Goal: Information Seeking & Learning: Learn about a topic

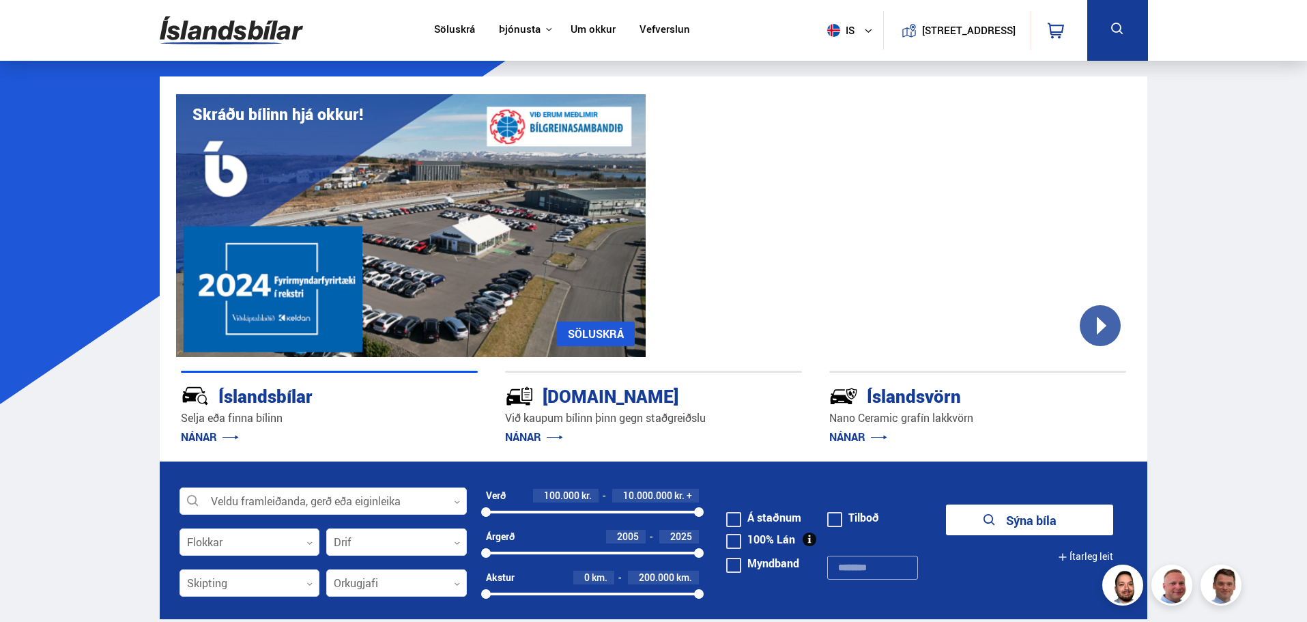
scroll to position [341, 0]
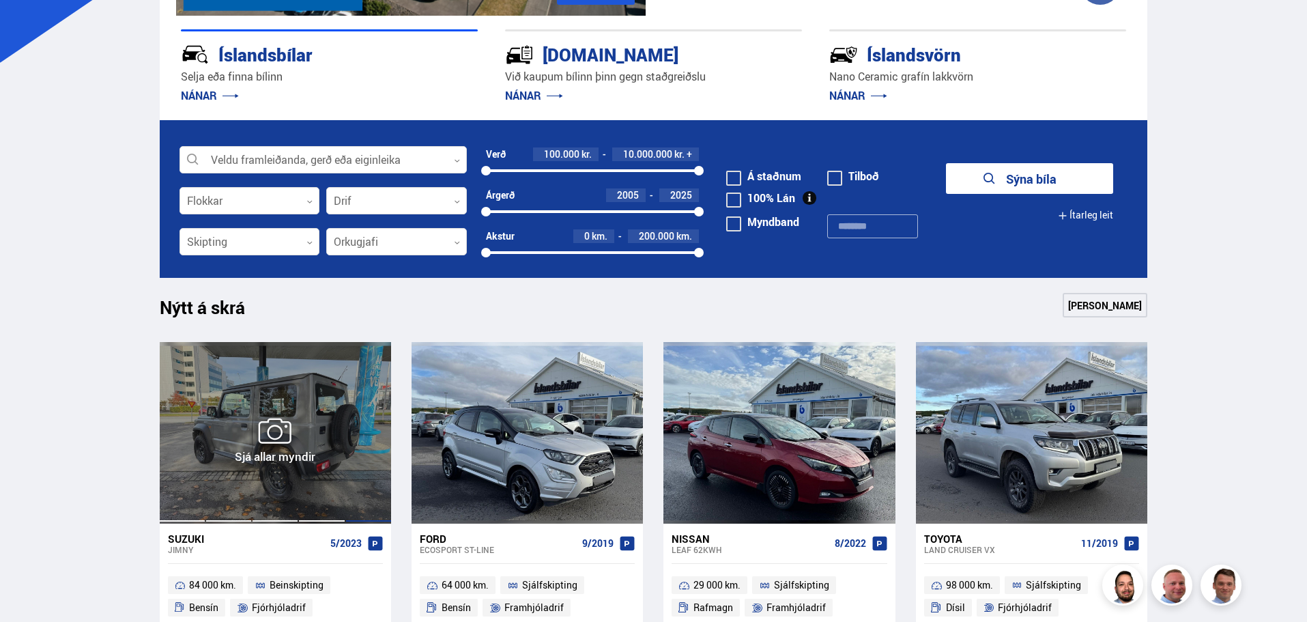
click at [349, 386] on div at bounding box center [368, 433] width 46 height 182
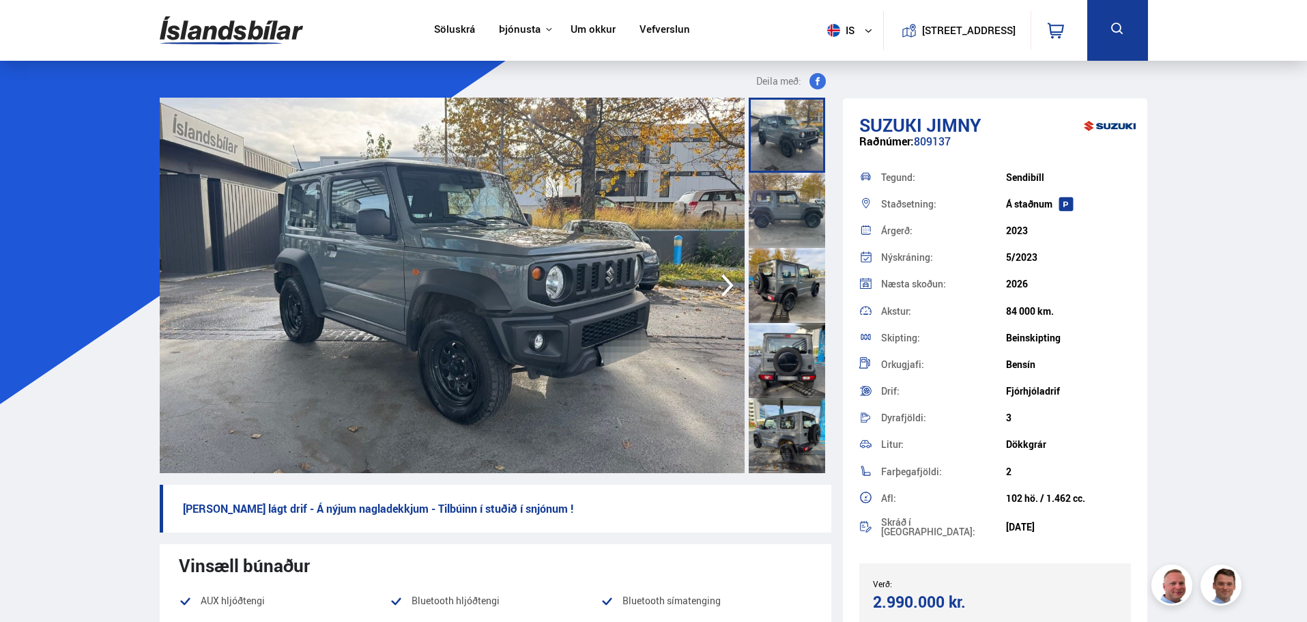
click at [719, 289] on icon "button" at bounding box center [727, 285] width 27 height 33
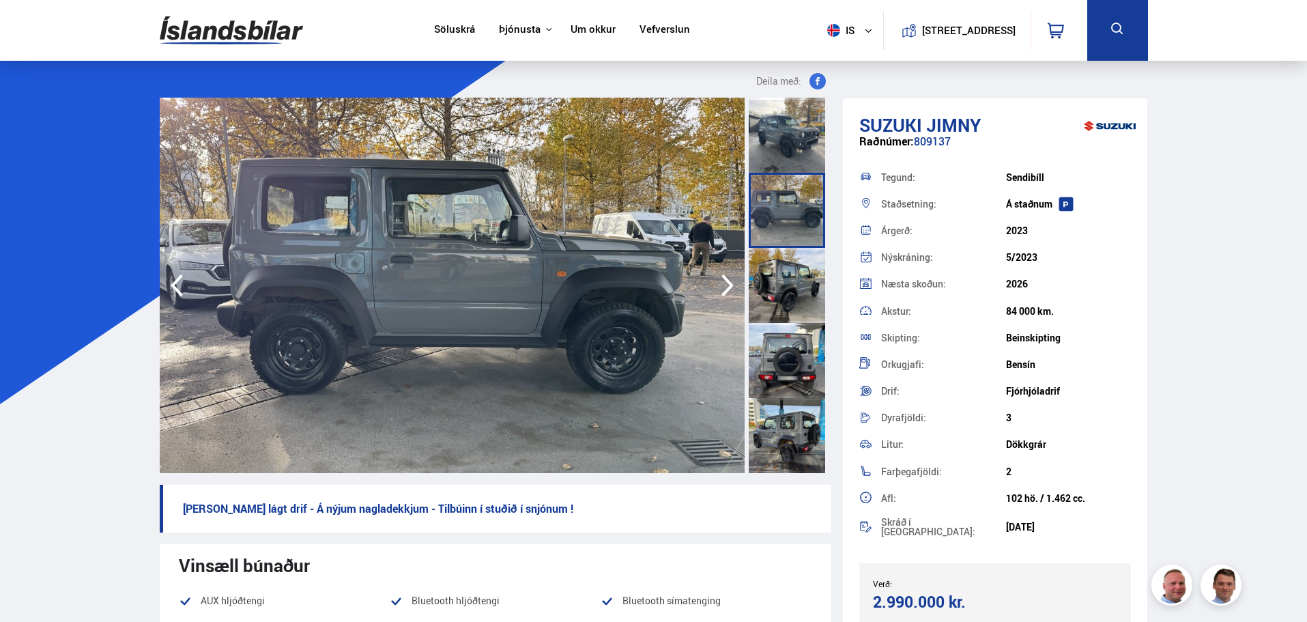
click at [179, 291] on icon "button" at bounding box center [177, 285] width 12 height 23
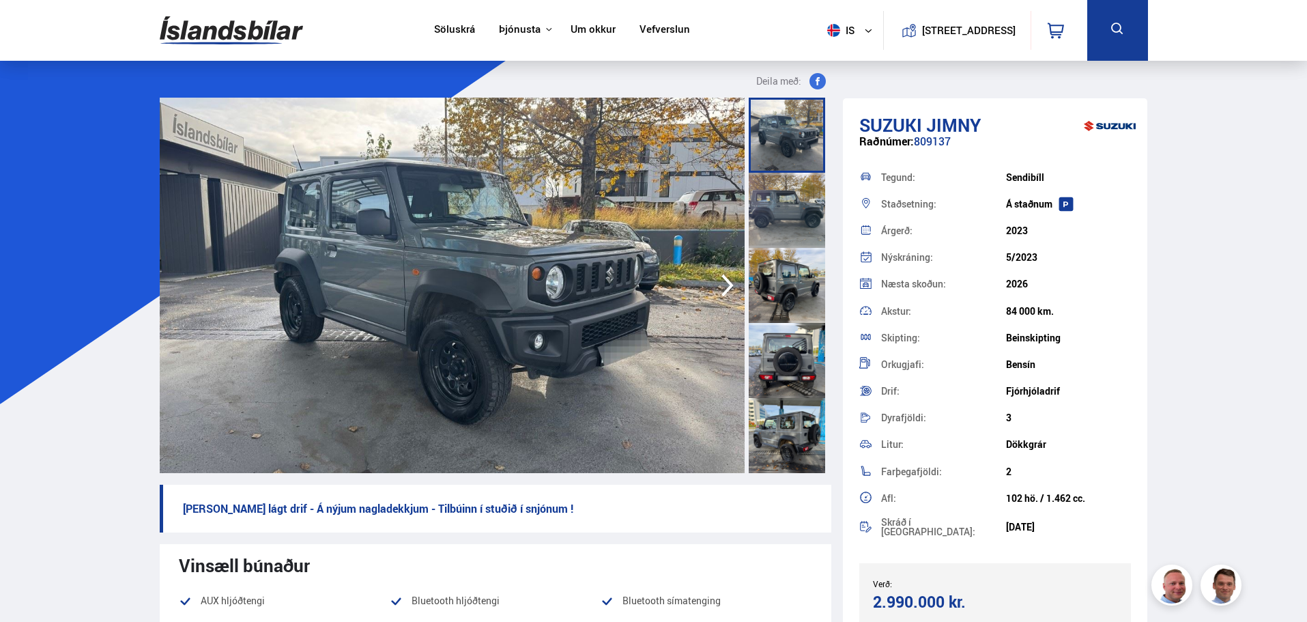
click at [719, 285] on icon "button" at bounding box center [727, 285] width 27 height 33
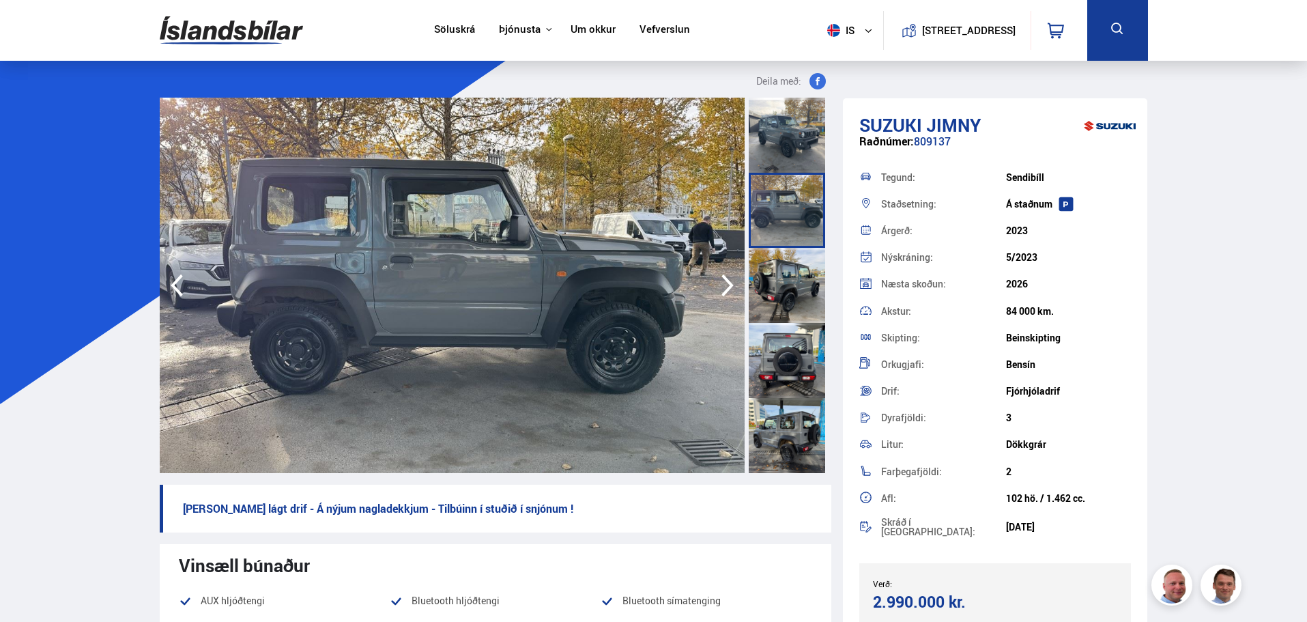
click at [719, 285] on icon "button" at bounding box center [727, 285] width 27 height 33
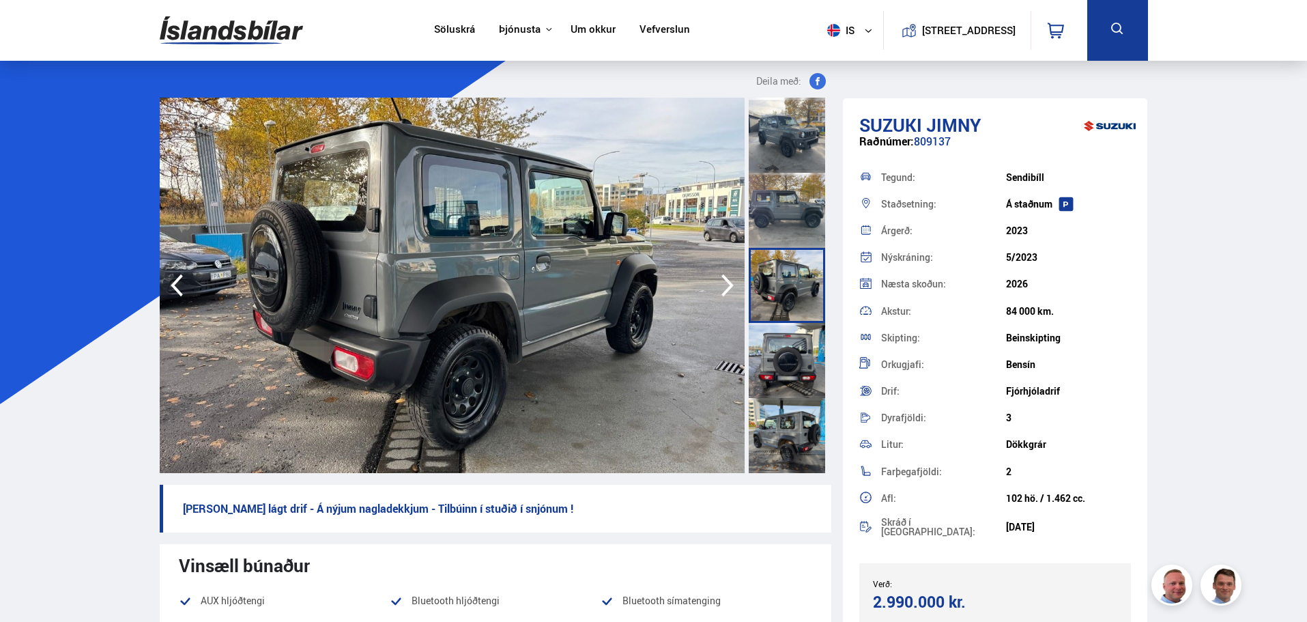
click at [719, 285] on icon "button" at bounding box center [727, 285] width 27 height 33
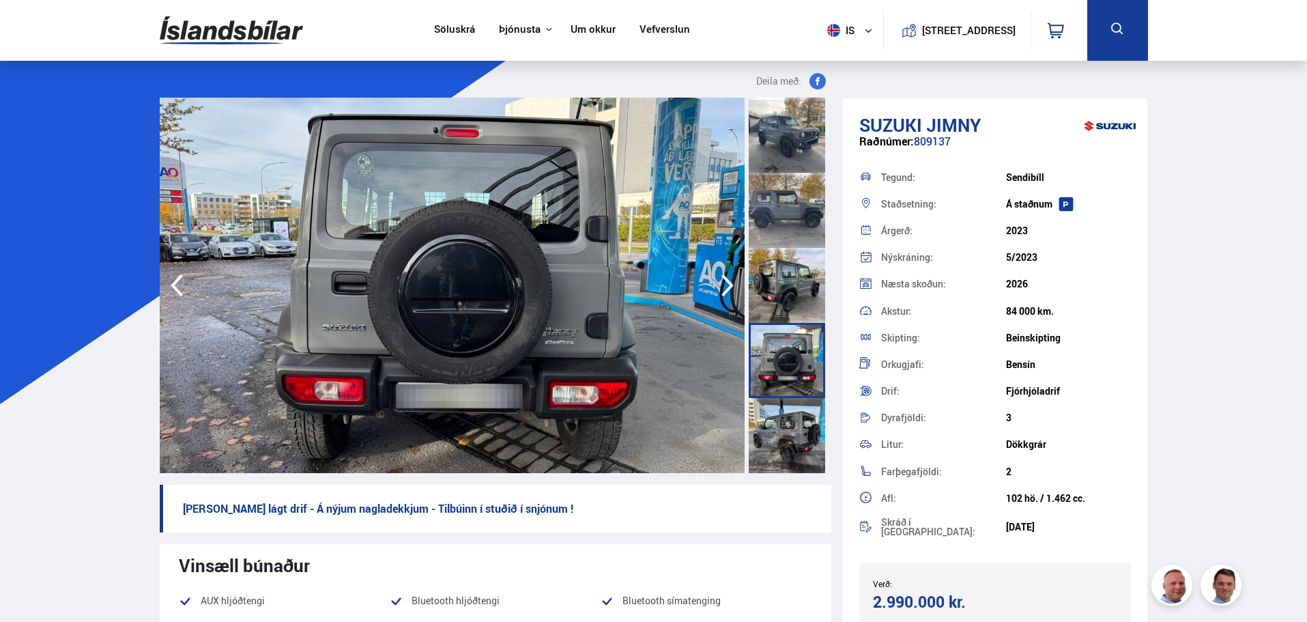
click at [719, 285] on icon "button" at bounding box center [727, 285] width 27 height 33
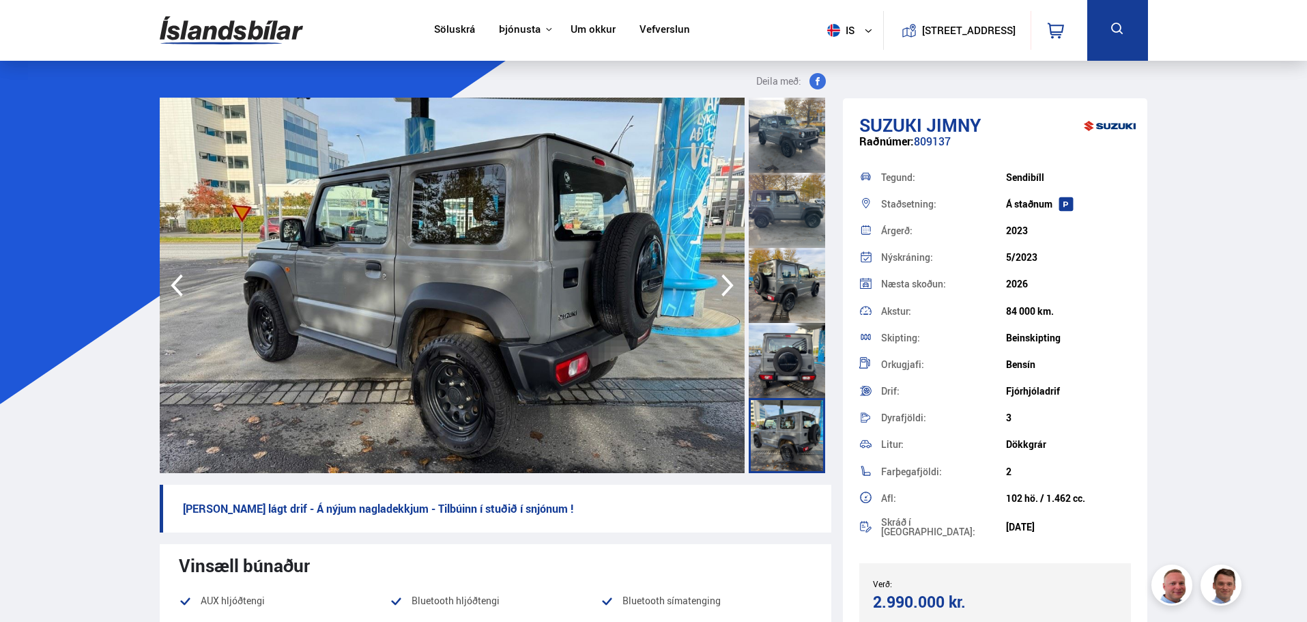
click at [719, 285] on icon "button" at bounding box center [727, 285] width 27 height 33
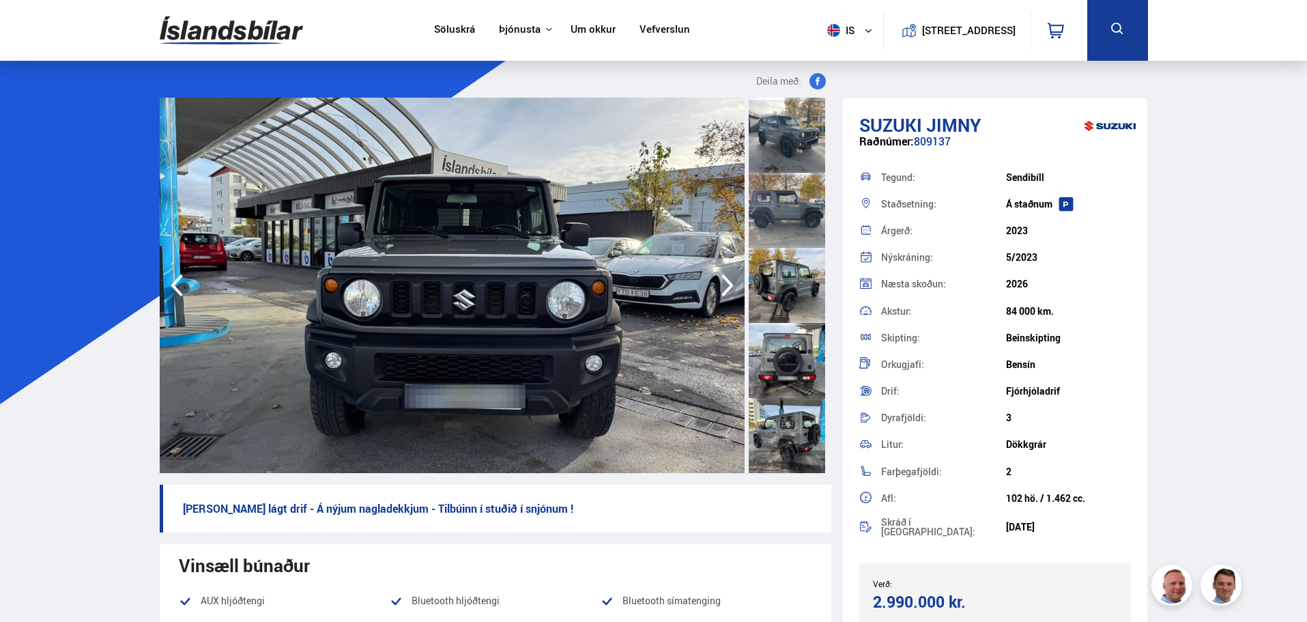
click at [719, 285] on icon "button" at bounding box center [727, 285] width 27 height 33
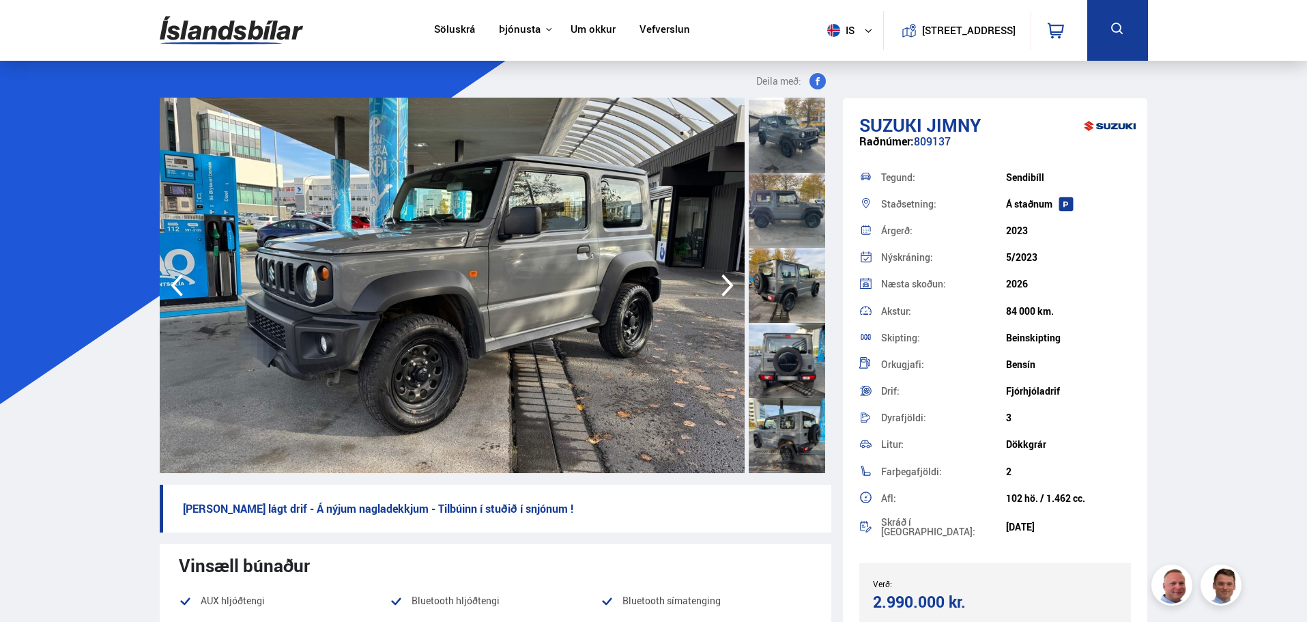
click at [188, 285] on icon "button" at bounding box center [176, 285] width 27 height 33
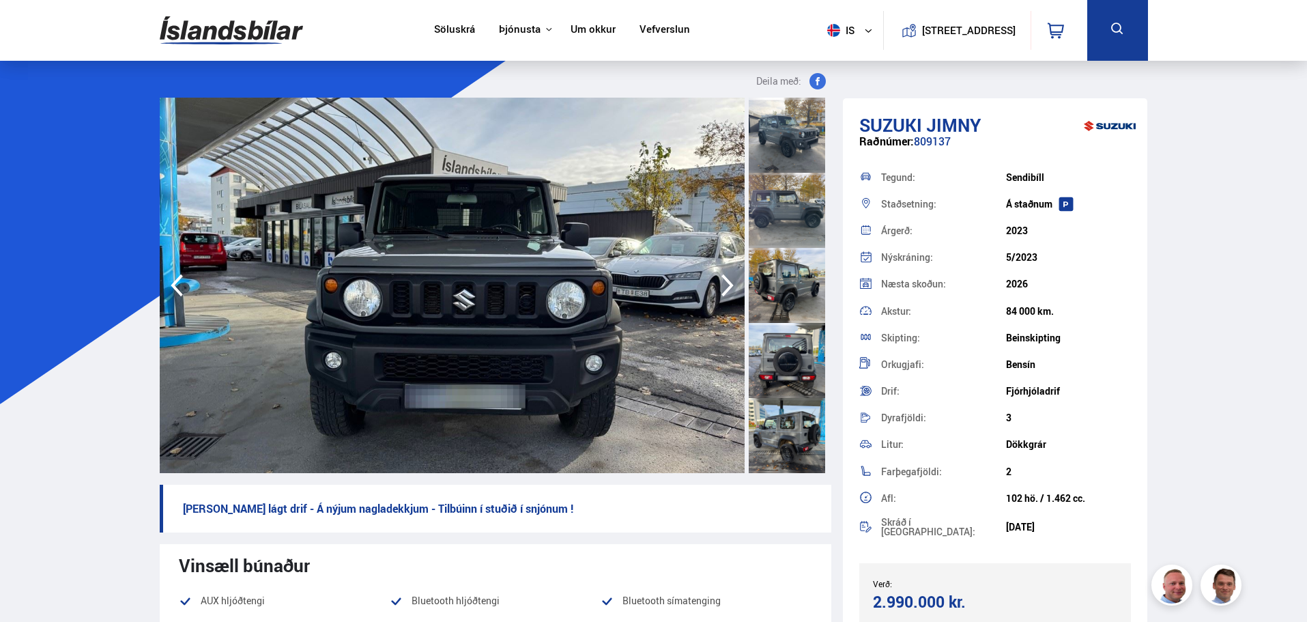
click at [723, 288] on icon "button" at bounding box center [727, 285] width 27 height 33
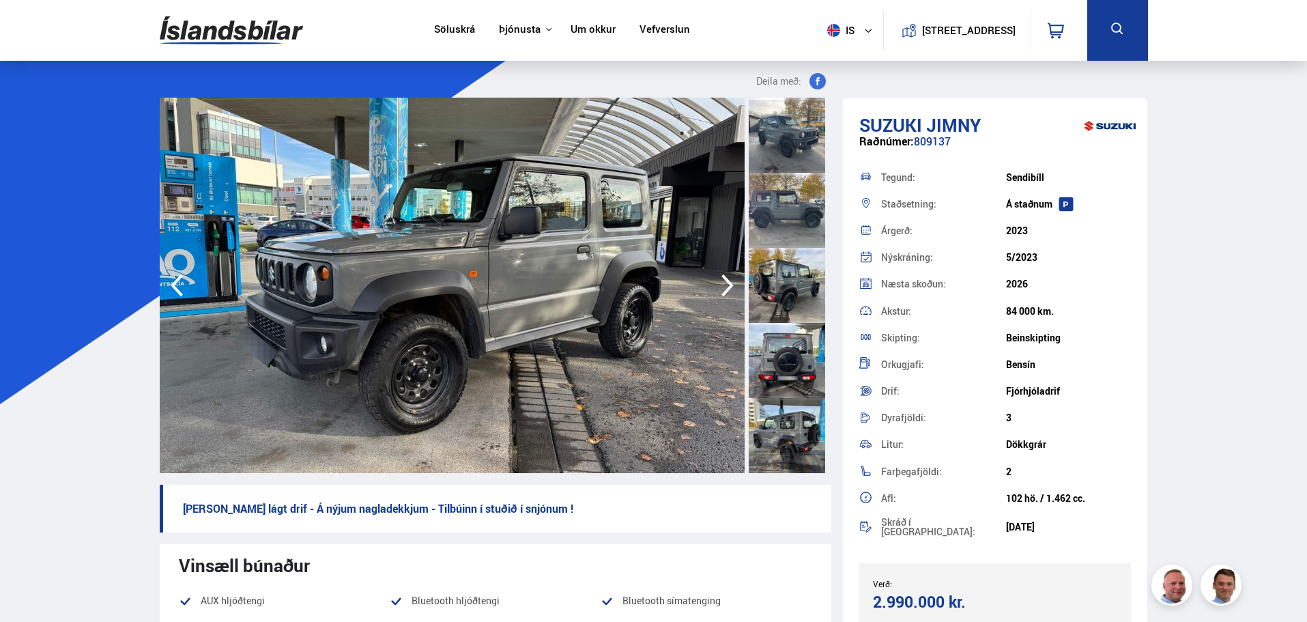
click at [723, 288] on icon "button" at bounding box center [727, 285] width 27 height 33
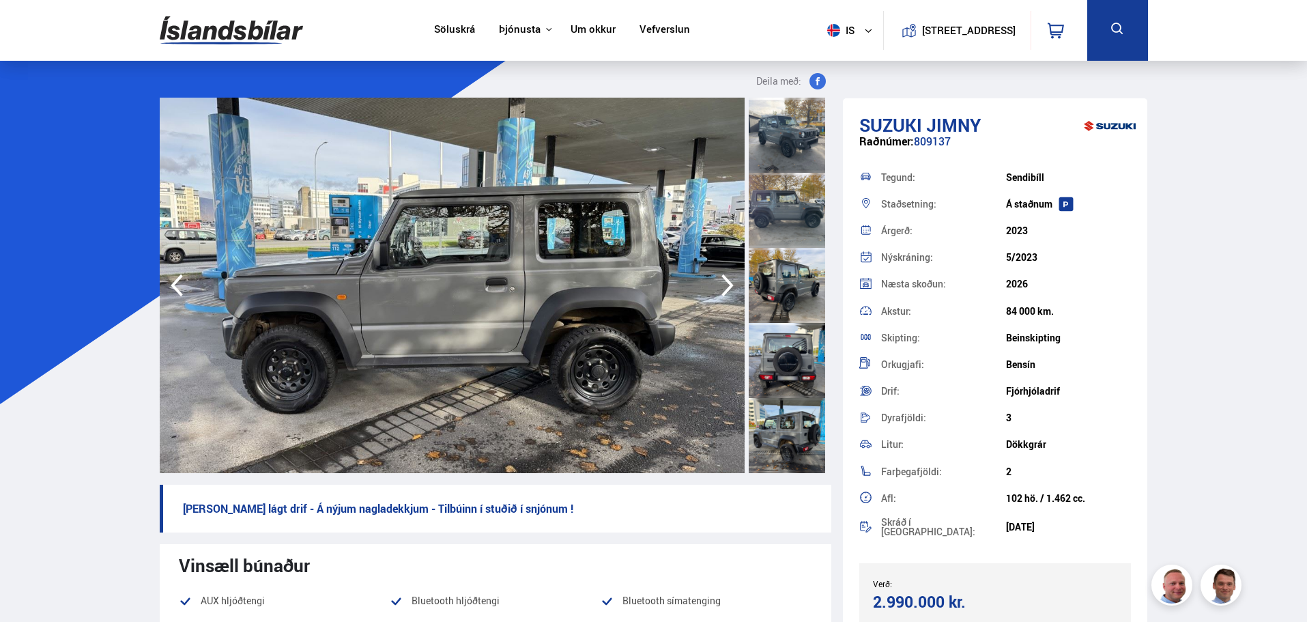
click at [723, 288] on icon "button" at bounding box center [727, 285] width 27 height 33
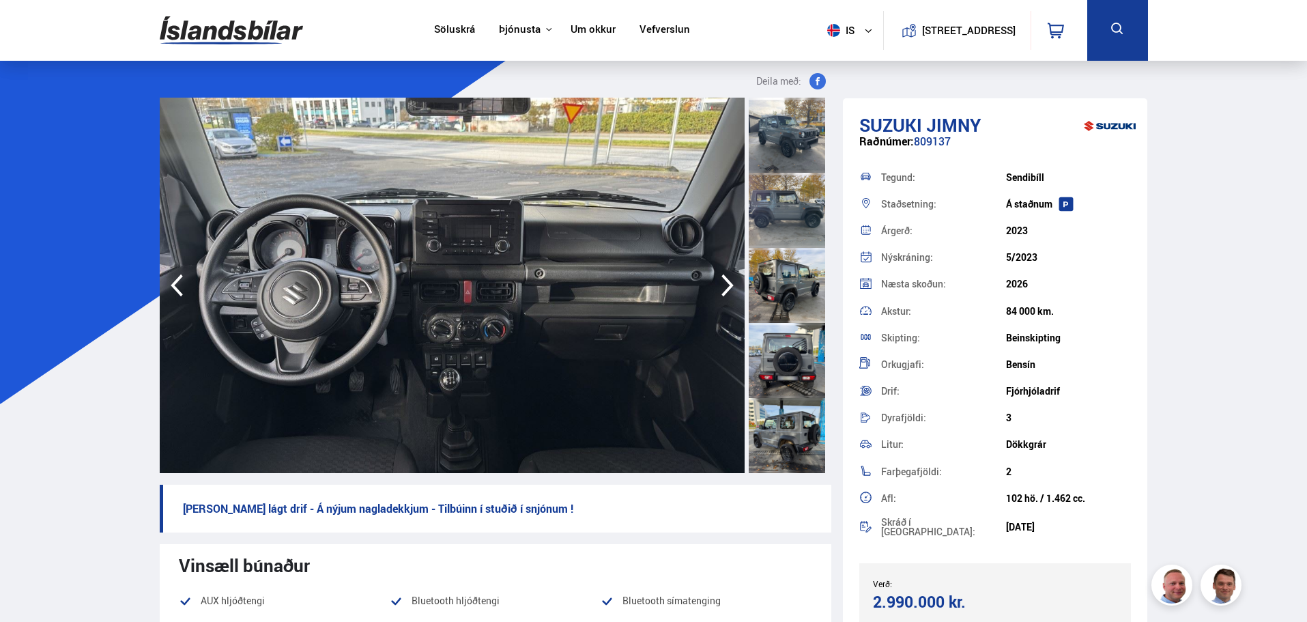
click at [723, 288] on icon "button" at bounding box center [727, 285] width 27 height 33
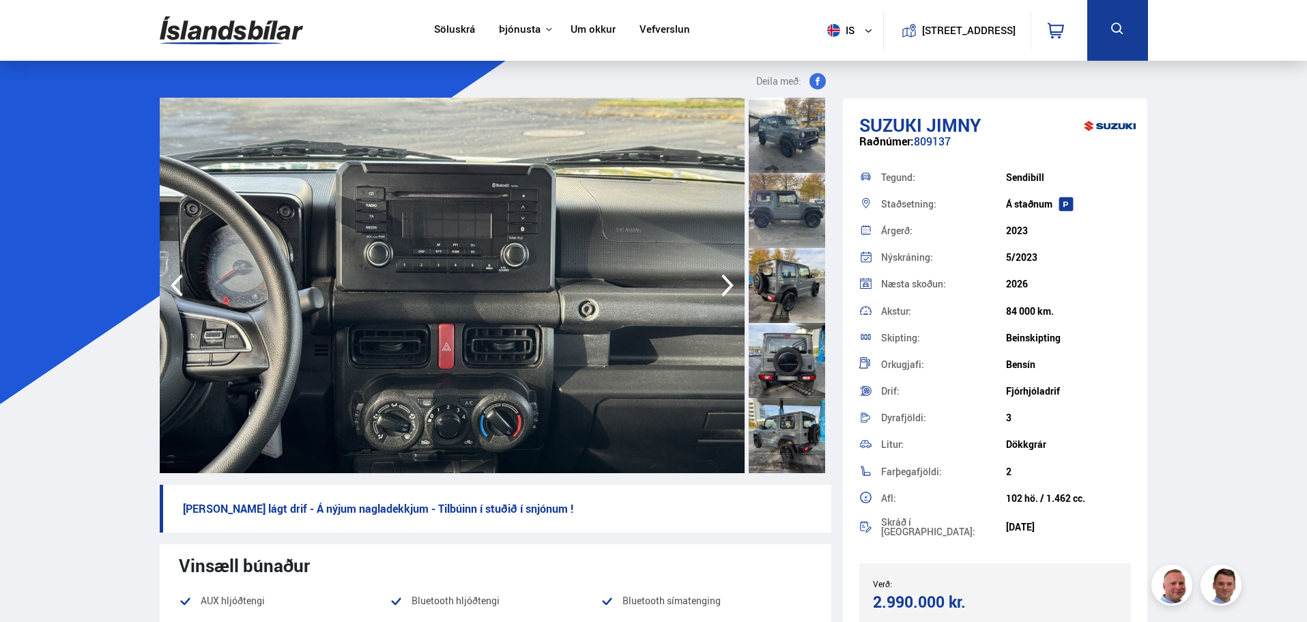
click at [723, 288] on icon "button" at bounding box center [727, 285] width 27 height 33
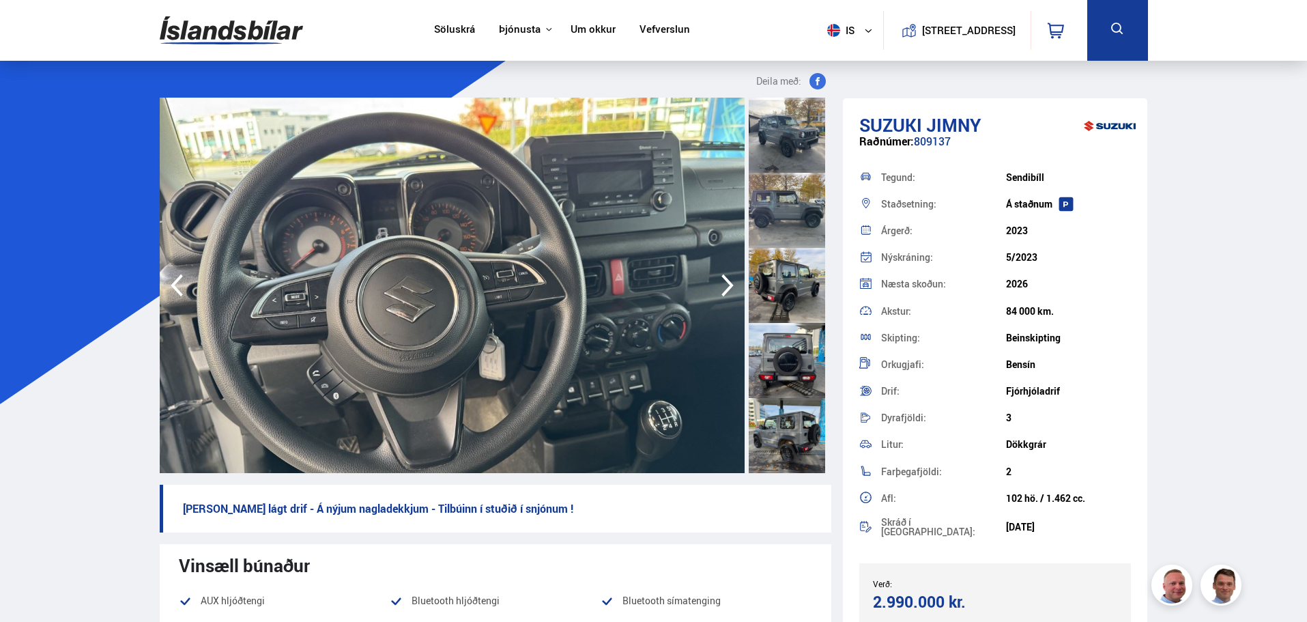
click at [723, 288] on icon "button" at bounding box center [727, 285] width 27 height 33
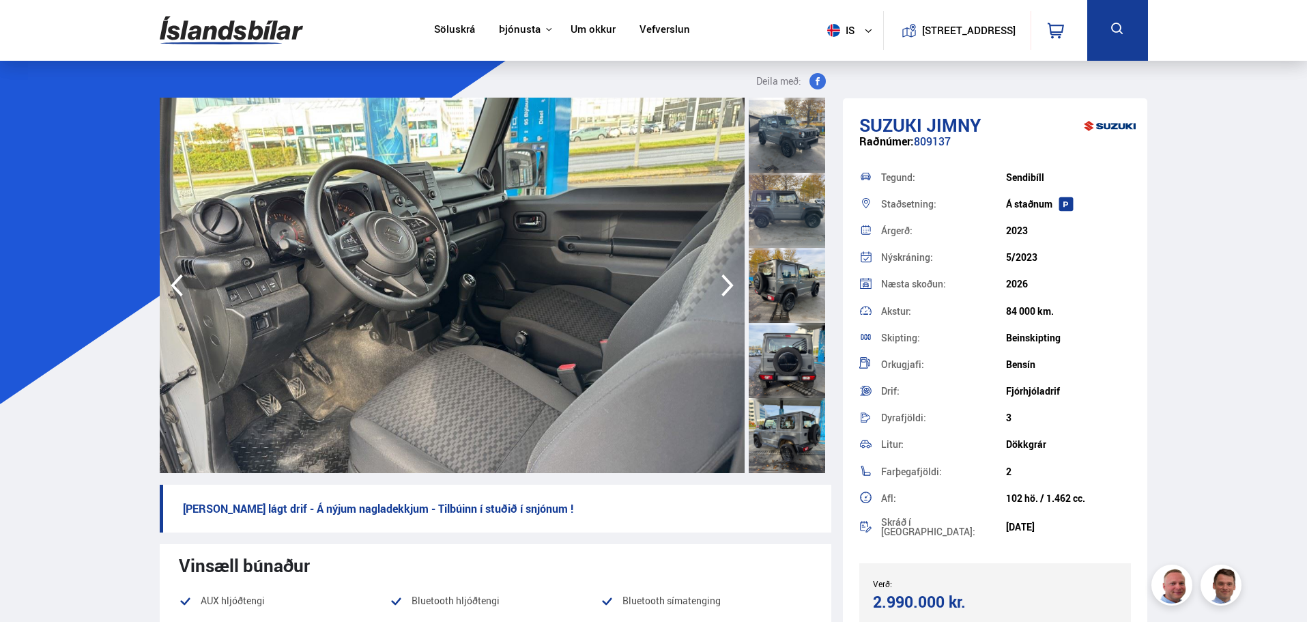
click at [723, 288] on icon "button" at bounding box center [727, 285] width 27 height 33
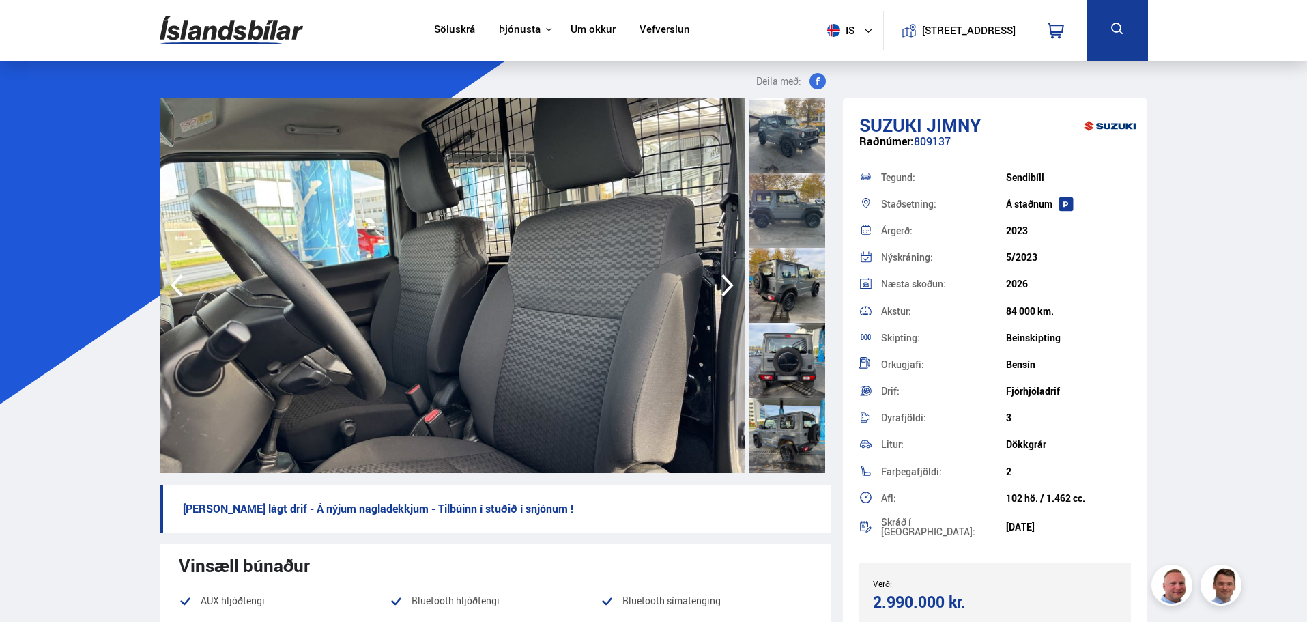
click at [723, 288] on icon "button" at bounding box center [727, 285] width 27 height 33
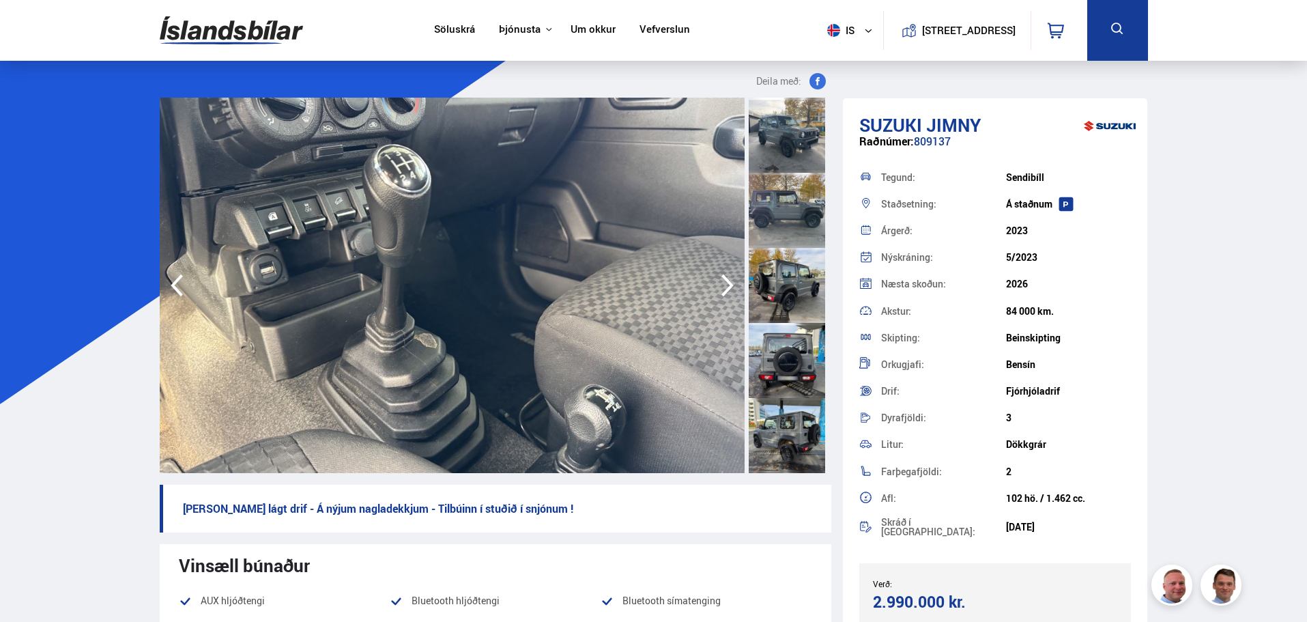
click at [723, 288] on icon "button" at bounding box center [727, 285] width 27 height 33
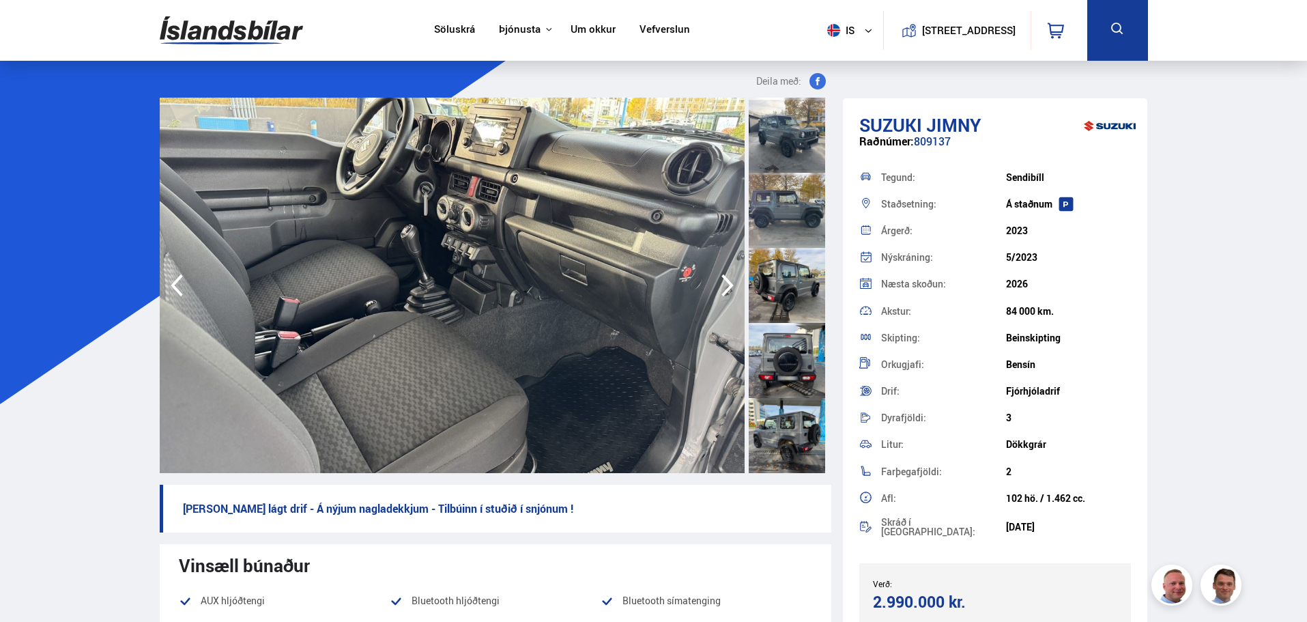
click at [723, 288] on icon "button" at bounding box center [727, 285] width 27 height 33
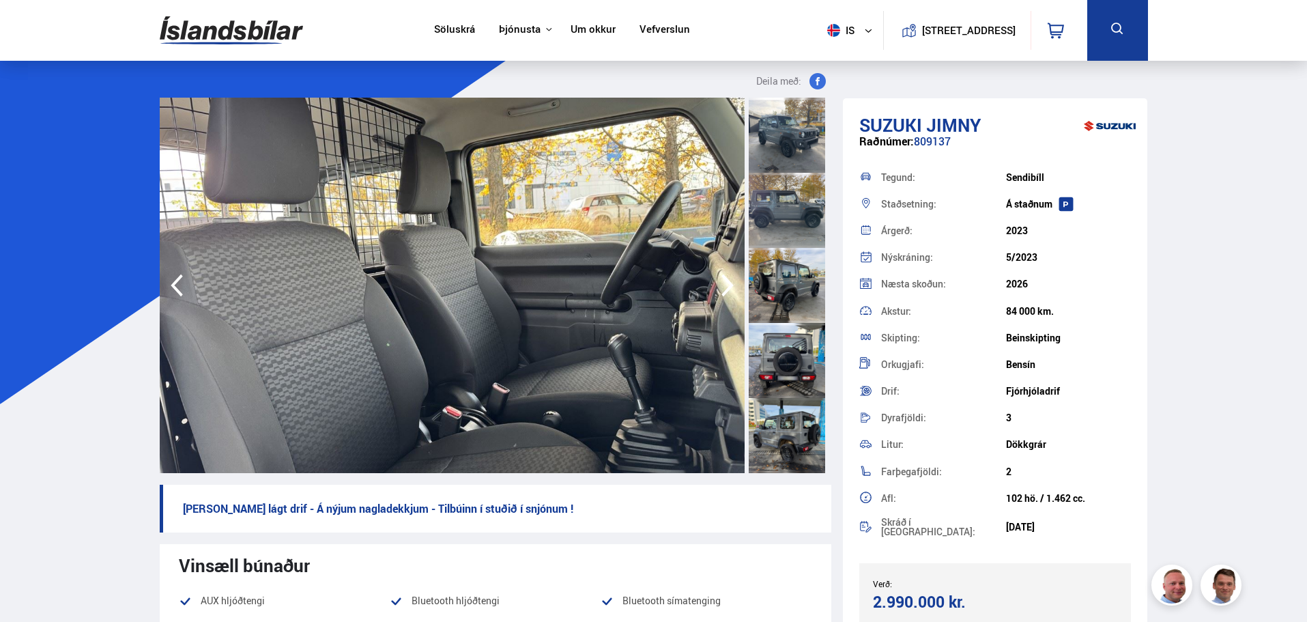
click at [723, 288] on icon "button" at bounding box center [727, 285] width 27 height 33
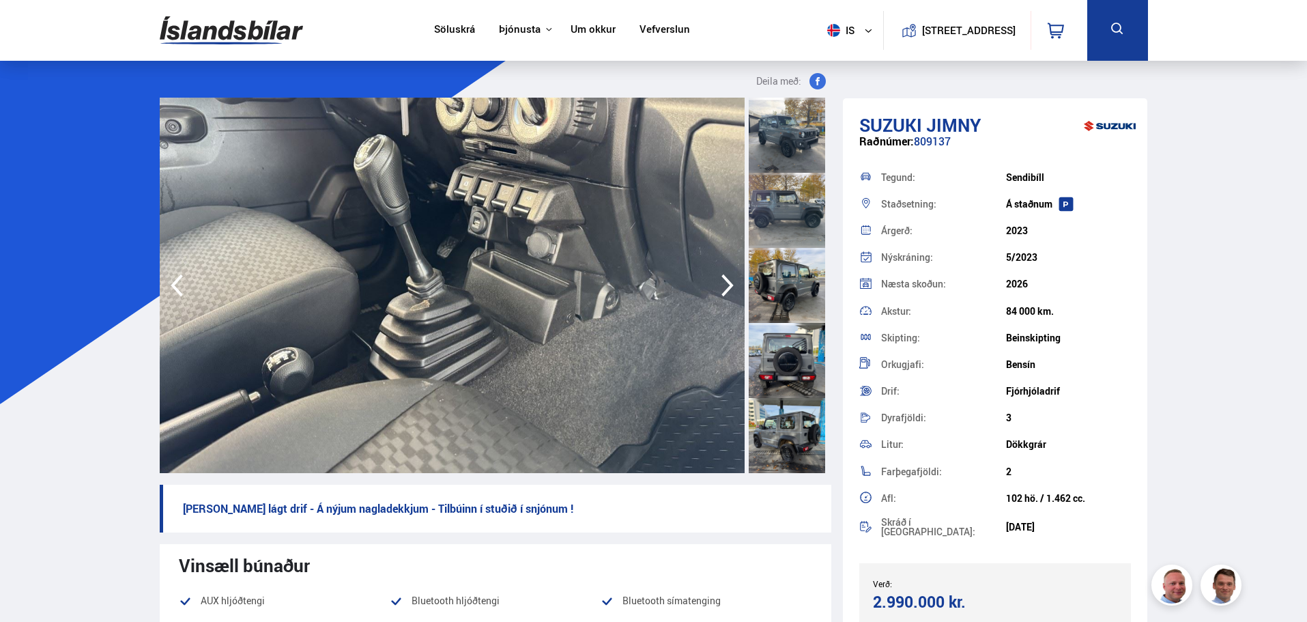
click at [723, 288] on icon "button" at bounding box center [727, 285] width 27 height 33
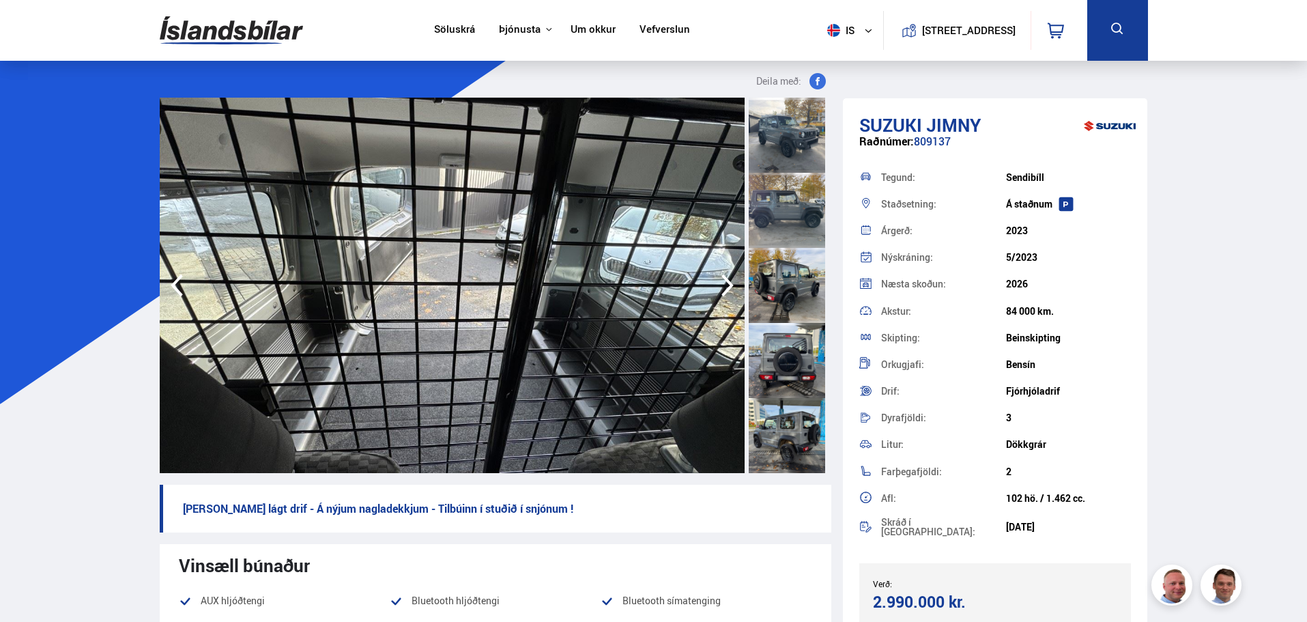
click at [723, 288] on icon "button" at bounding box center [727, 285] width 27 height 33
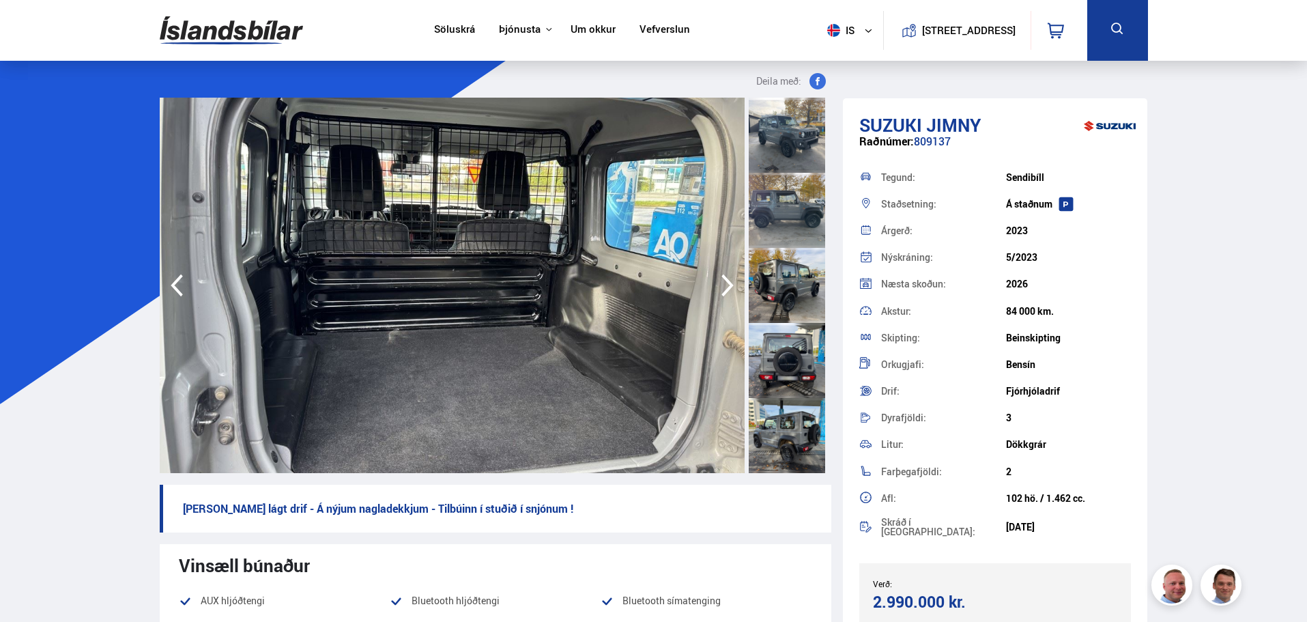
click at [723, 288] on icon "button" at bounding box center [727, 285] width 27 height 33
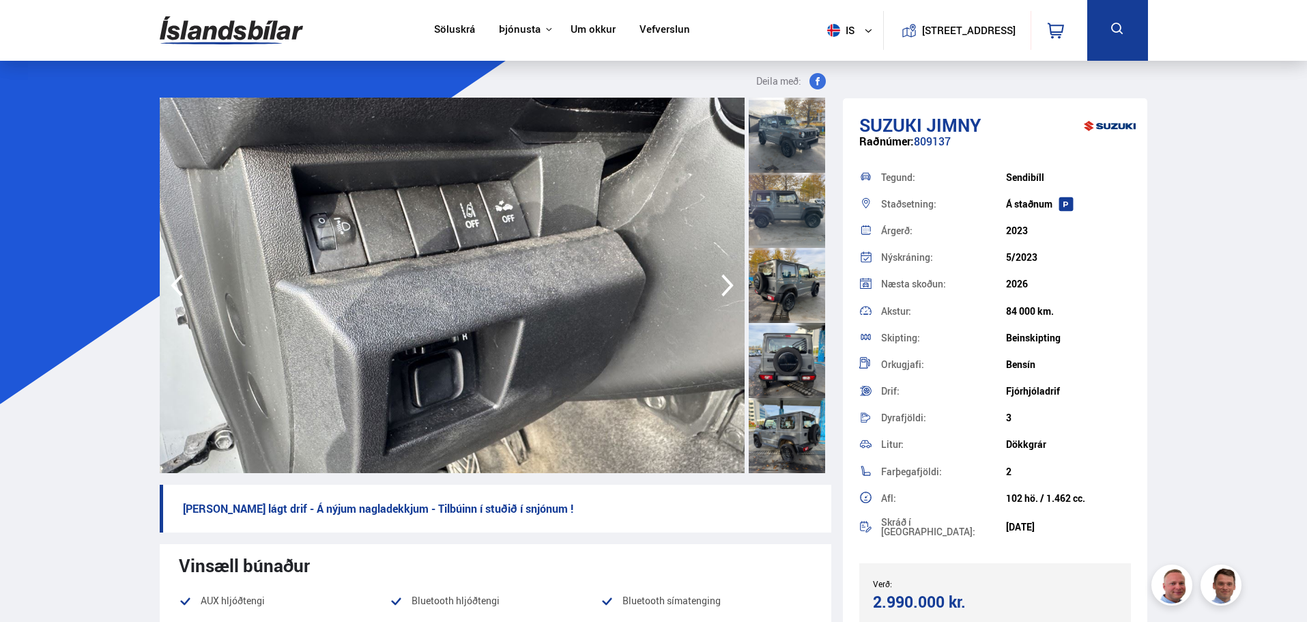
click at [723, 288] on icon "button" at bounding box center [727, 285] width 27 height 33
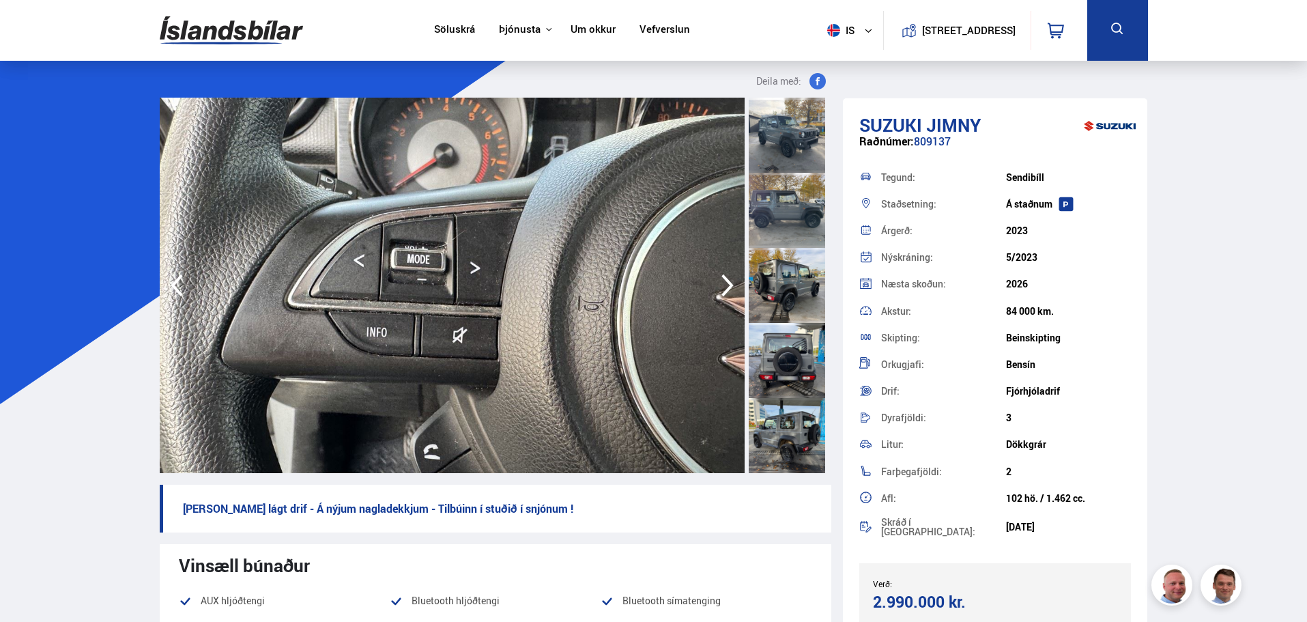
click at [723, 288] on icon "button" at bounding box center [727, 285] width 27 height 33
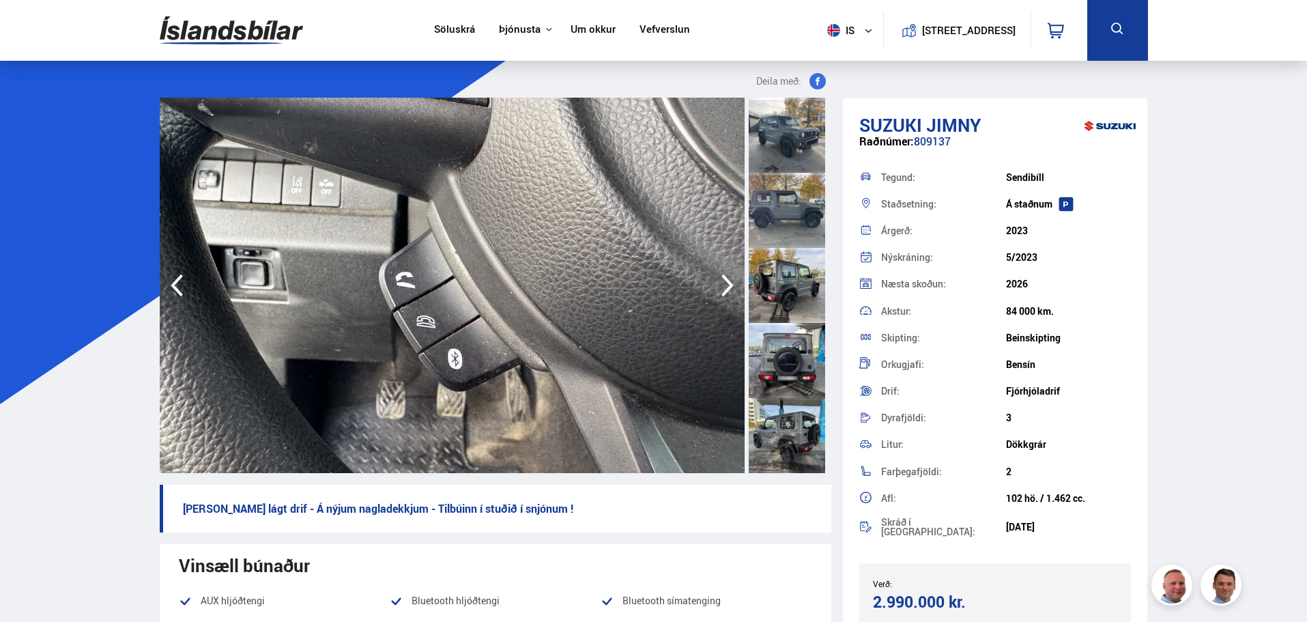
click at [723, 288] on icon "button" at bounding box center [727, 285] width 27 height 33
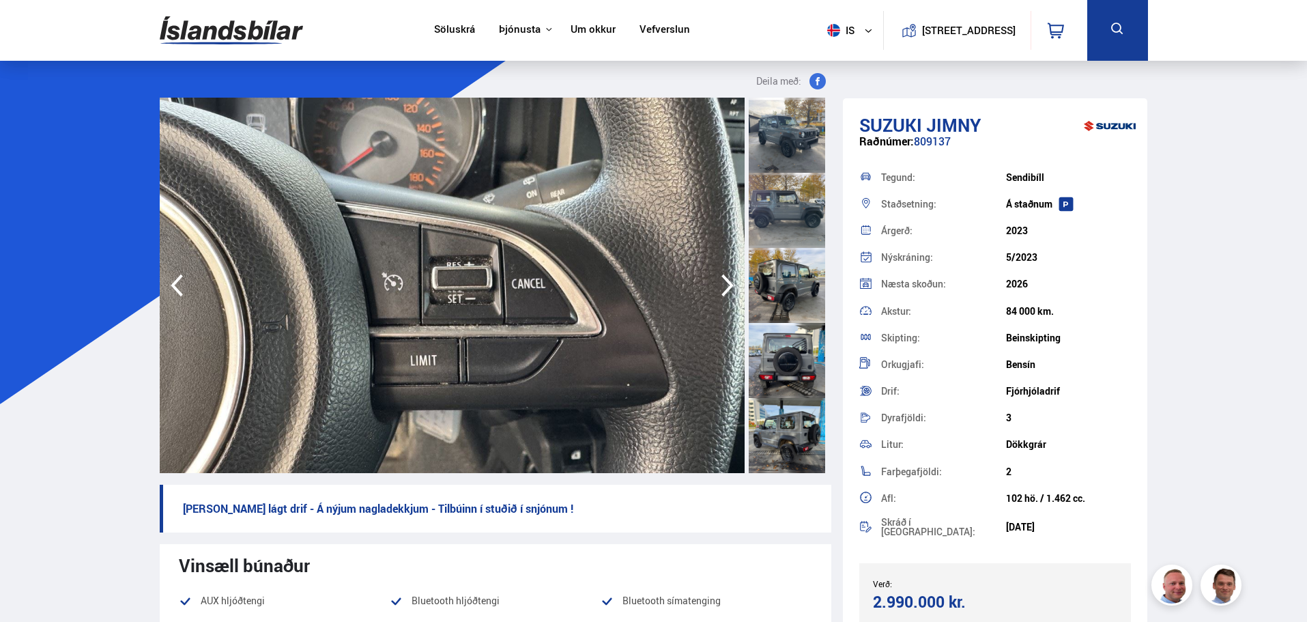
click at [723, 288] on icon "button" at bounding box center [727, 285] width 27 height 33
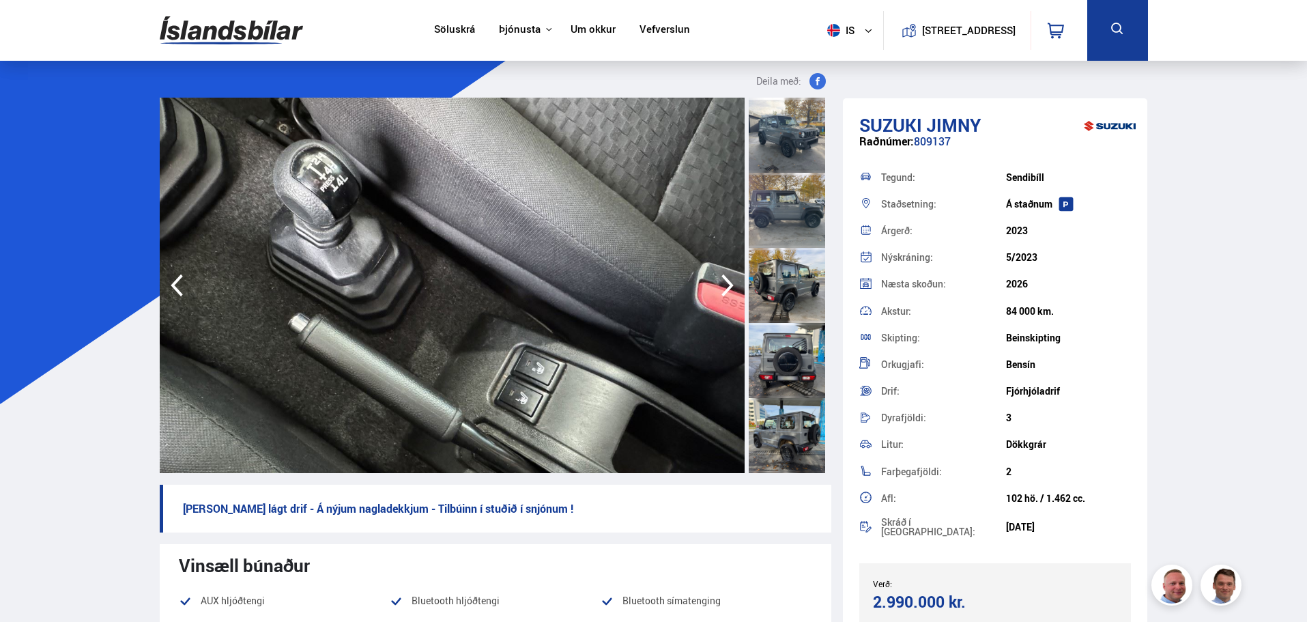
click at [723, 288] on icon "button" at bounding box center [727, 285] width 27 height 33
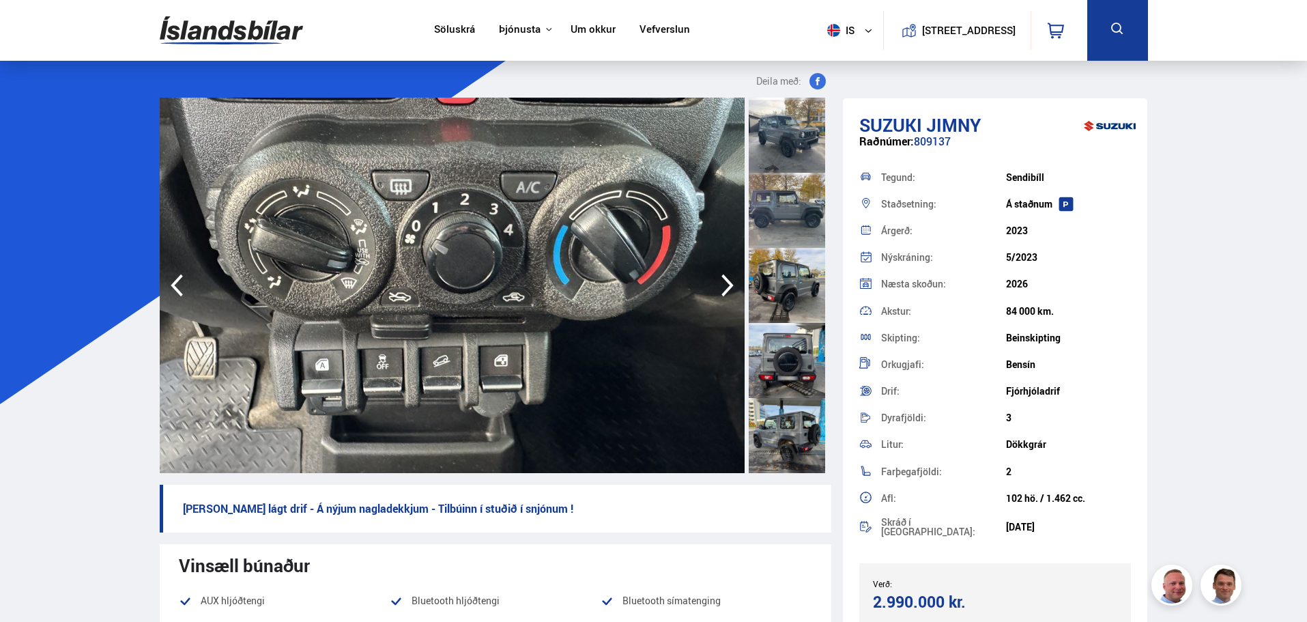
click at [723, 288] on icon "button" at bounding box center [727, 285] width 27 height 33
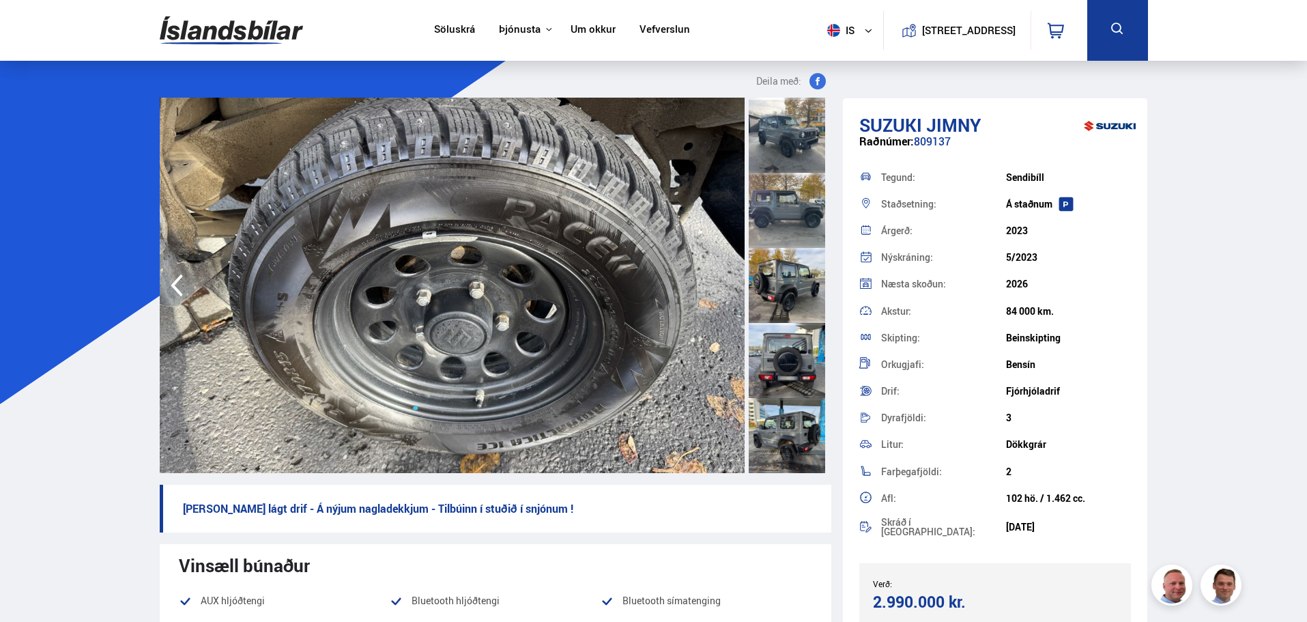
click at [723, 288] on img at bounding box center [452, 285] width 585 height 375
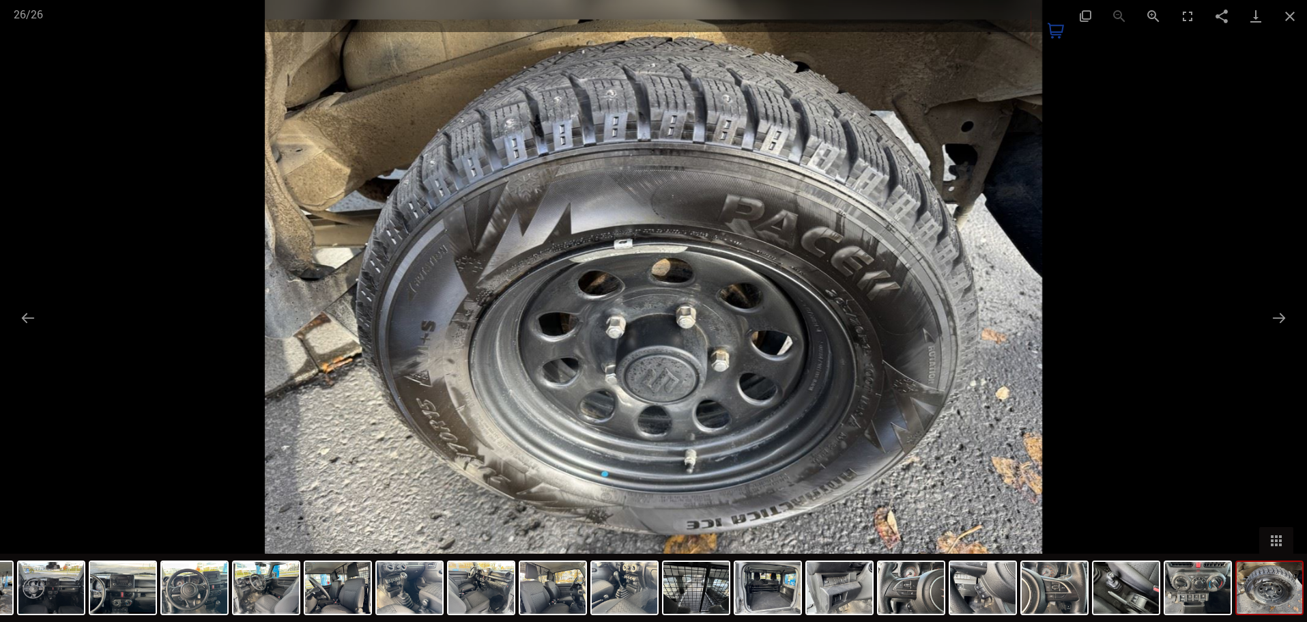
click at [204, 135] on div at bounding box center [653, 311] width 1307 height 622
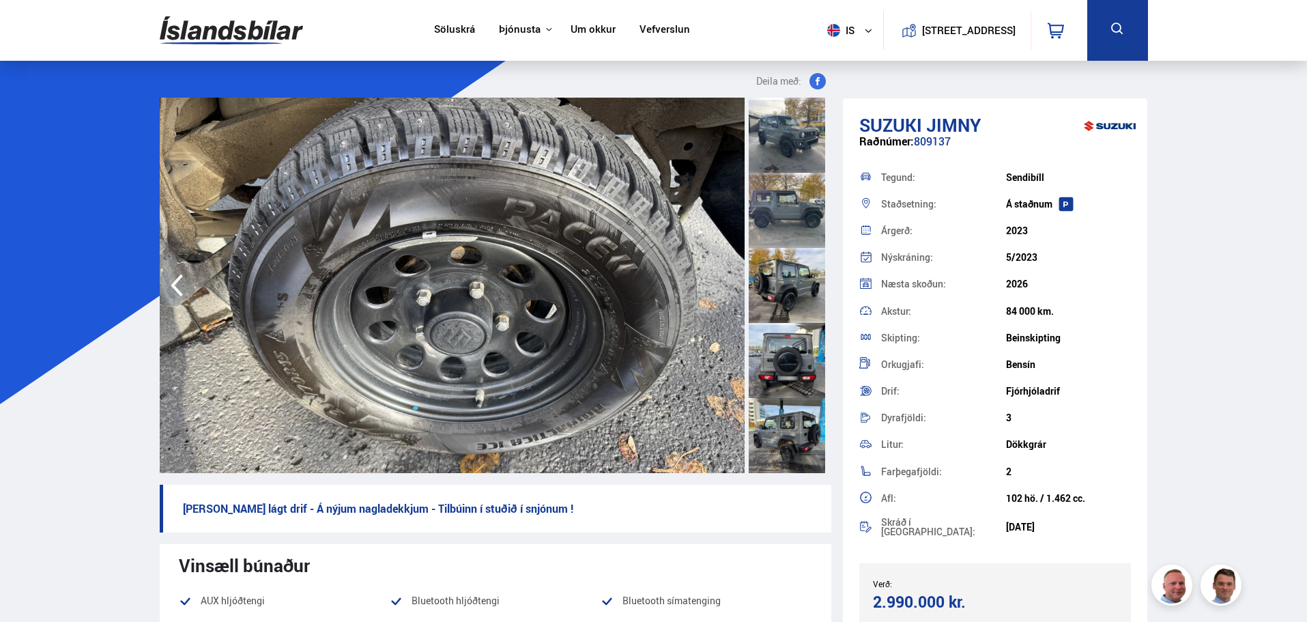
click at [205, 32] on img at bounding box center [231, 30] width 143 height 44
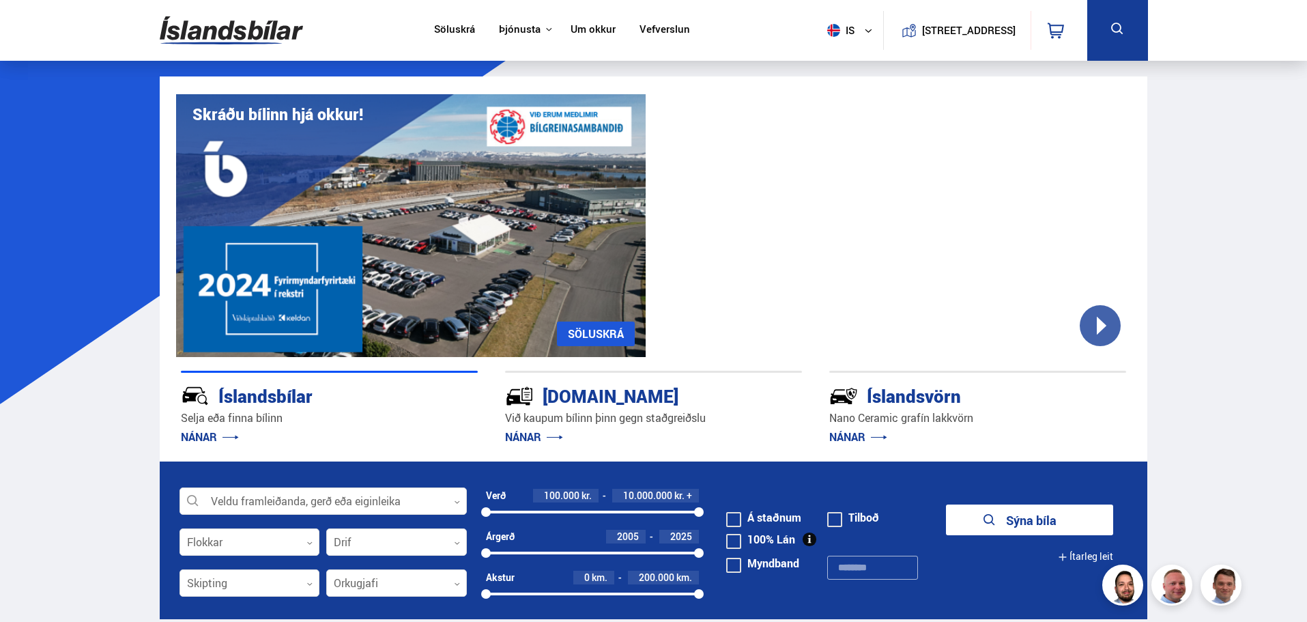
click at [449, 29] on link "Söluskrá" at bounding box center [454, 30] width 41 height 14
